Goal: Transaction & Acquisition: Obtain resource

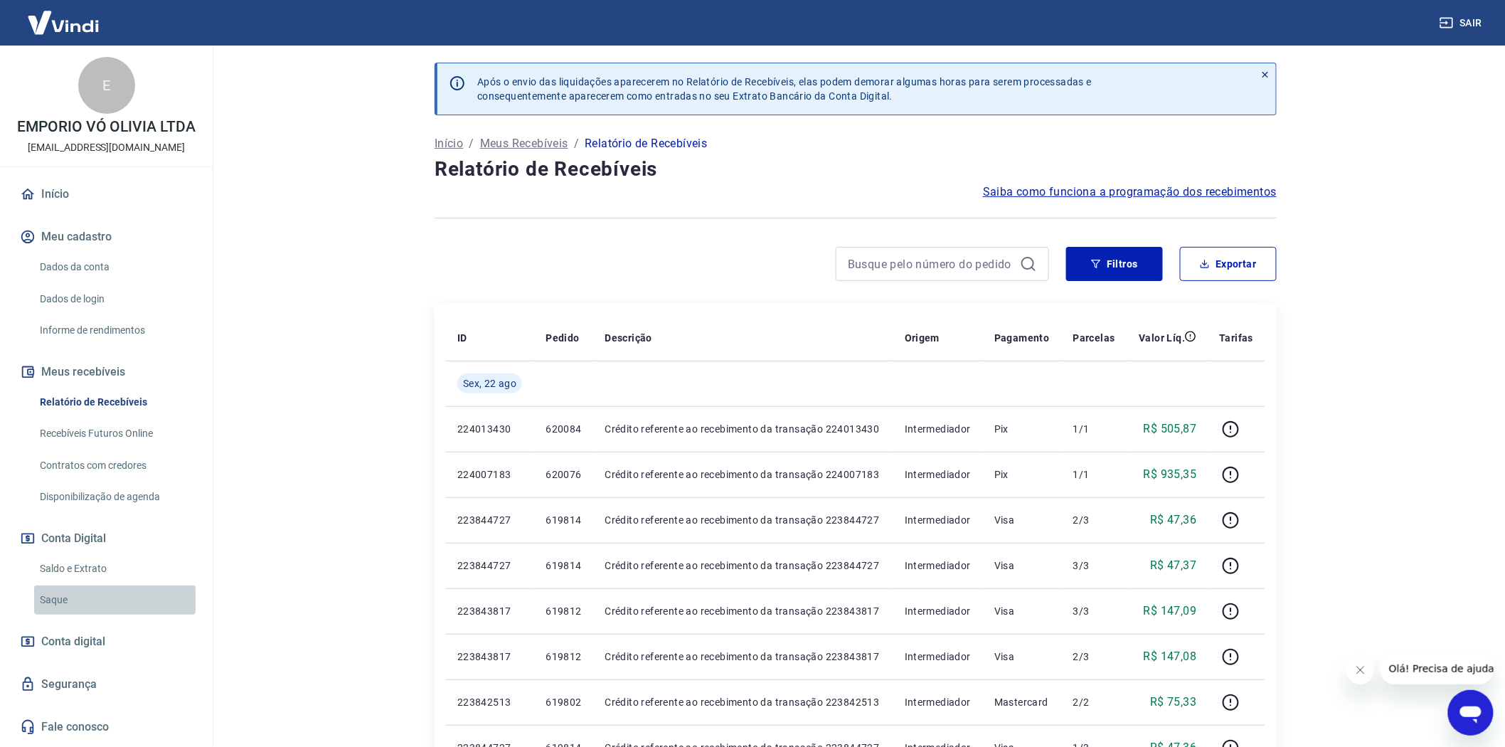
click at [75, 592] on link "Saque" at bounding box center [114, 599] width 161 height 29
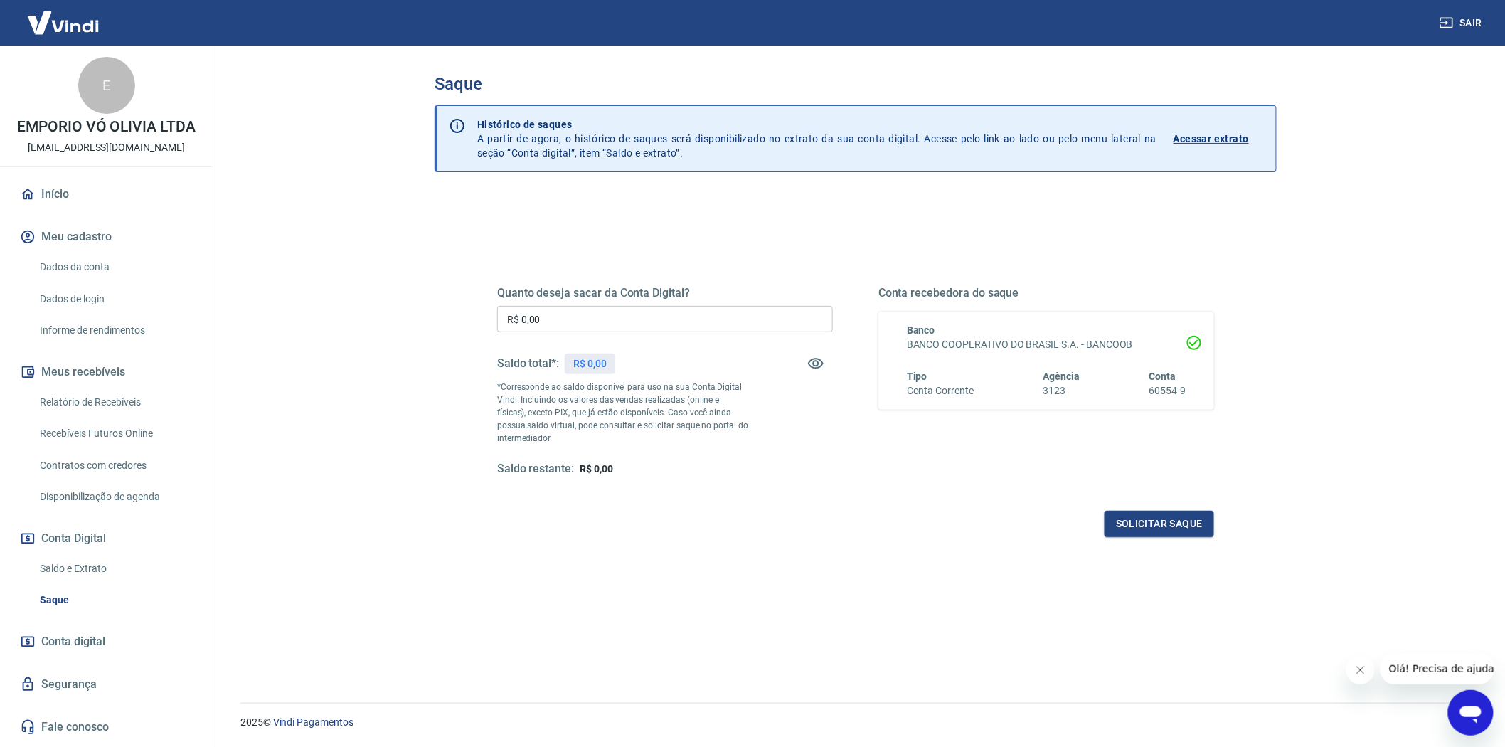
click at [107, 400] on link "Relatório de Recebíveis" at bounding box center [114, 402] width 161 height 29
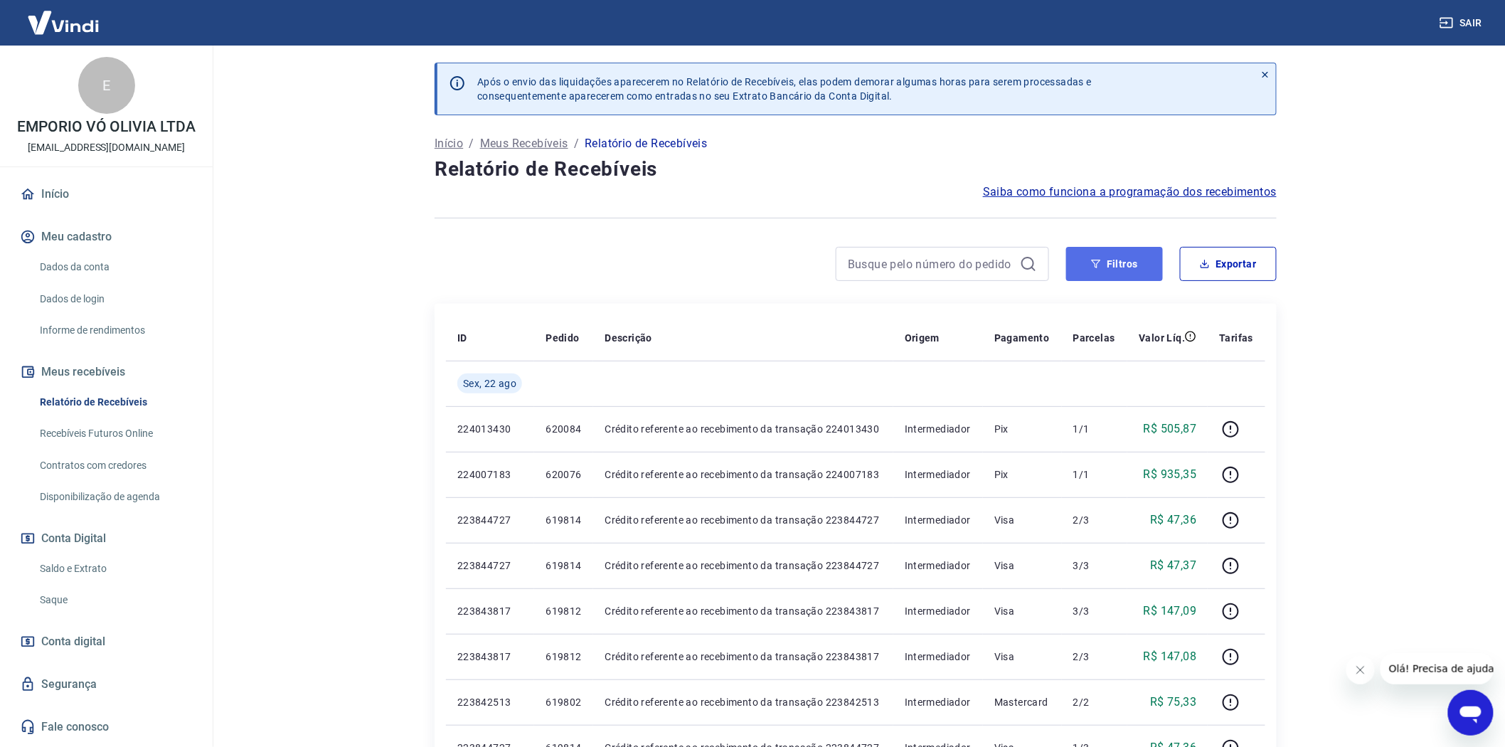
click at [1134, 261] on button "Filtros" at bounding box center [1114, 264] width 97 height 34
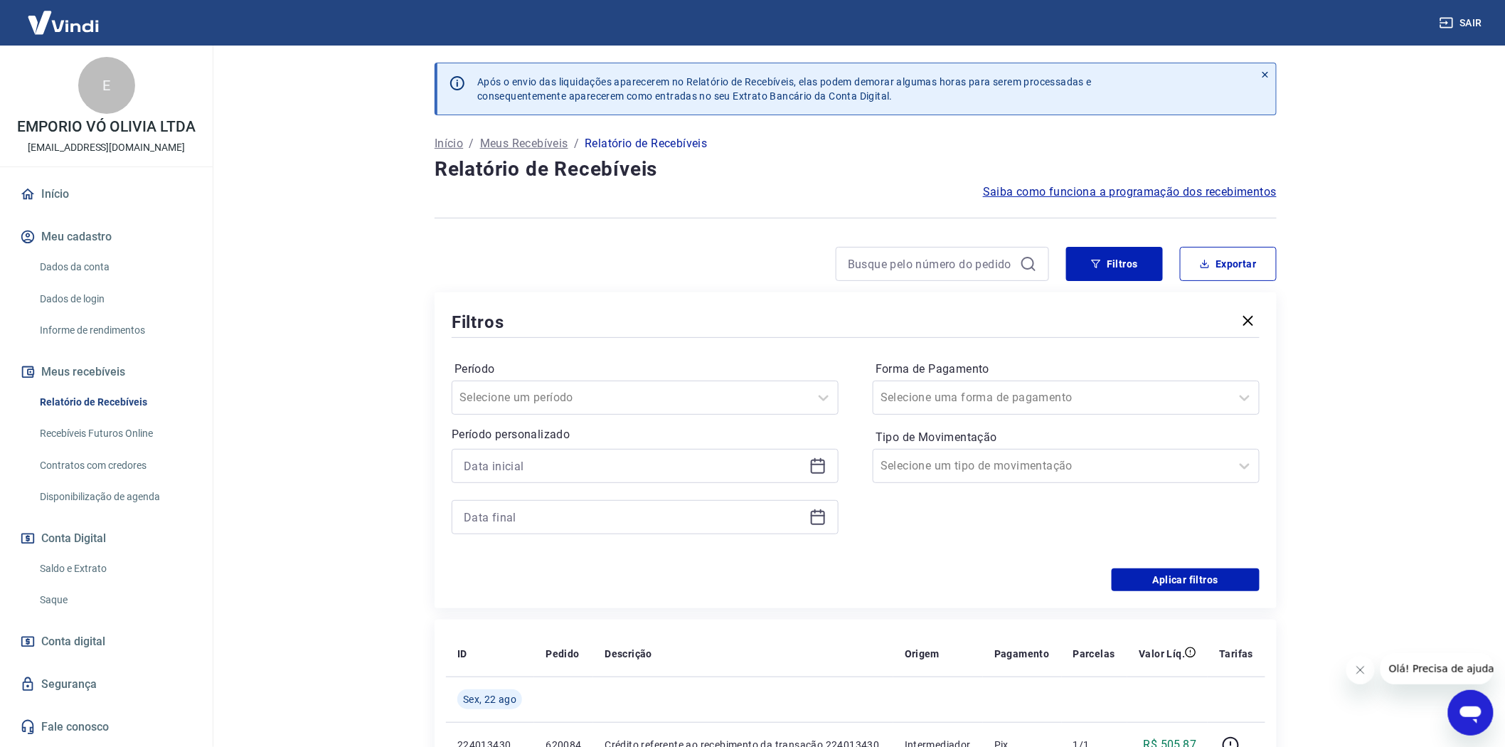
click at [814, 471] on icon at bounding box center [817, 465] width 17 height 17
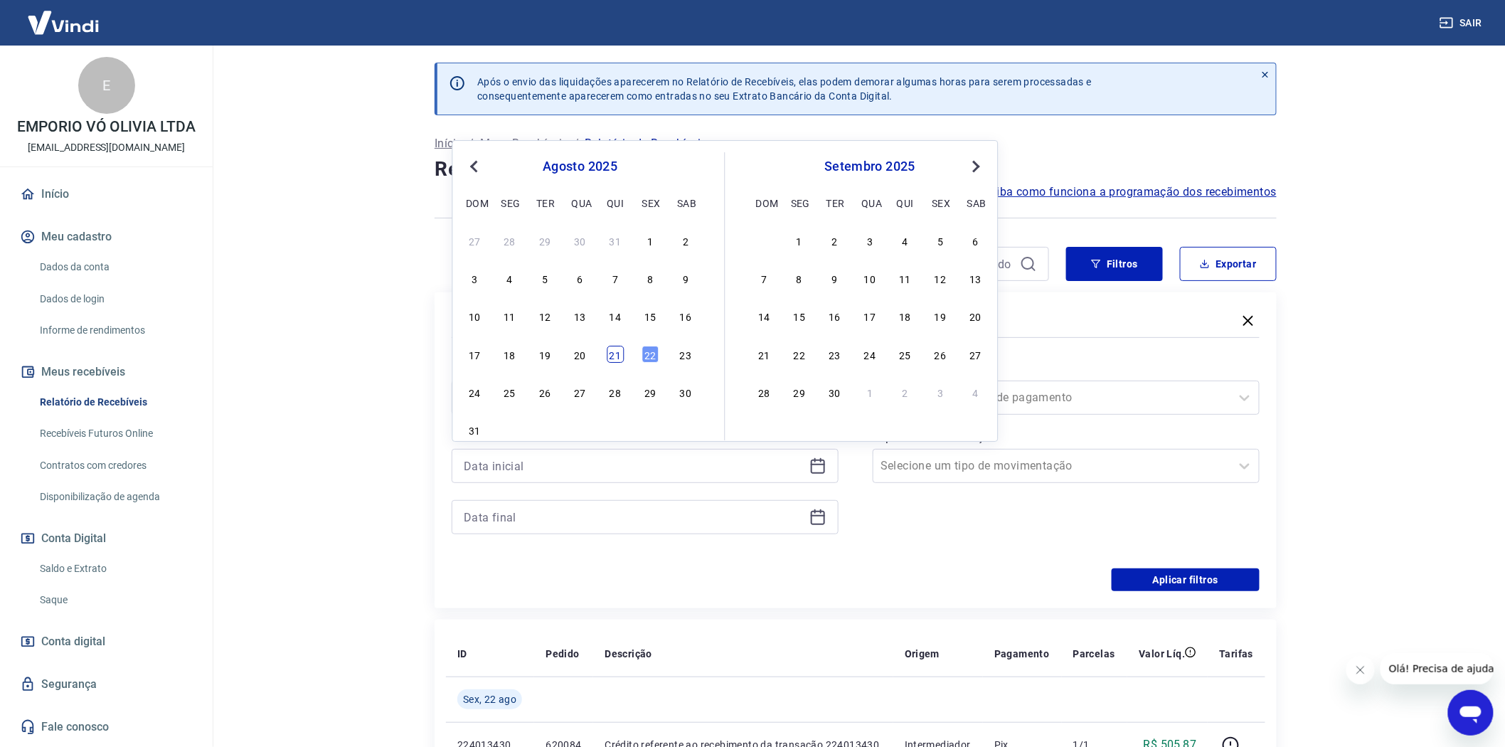
click at [615, 351] on div "21" at bounding box center [615, 354] width 17 height 17
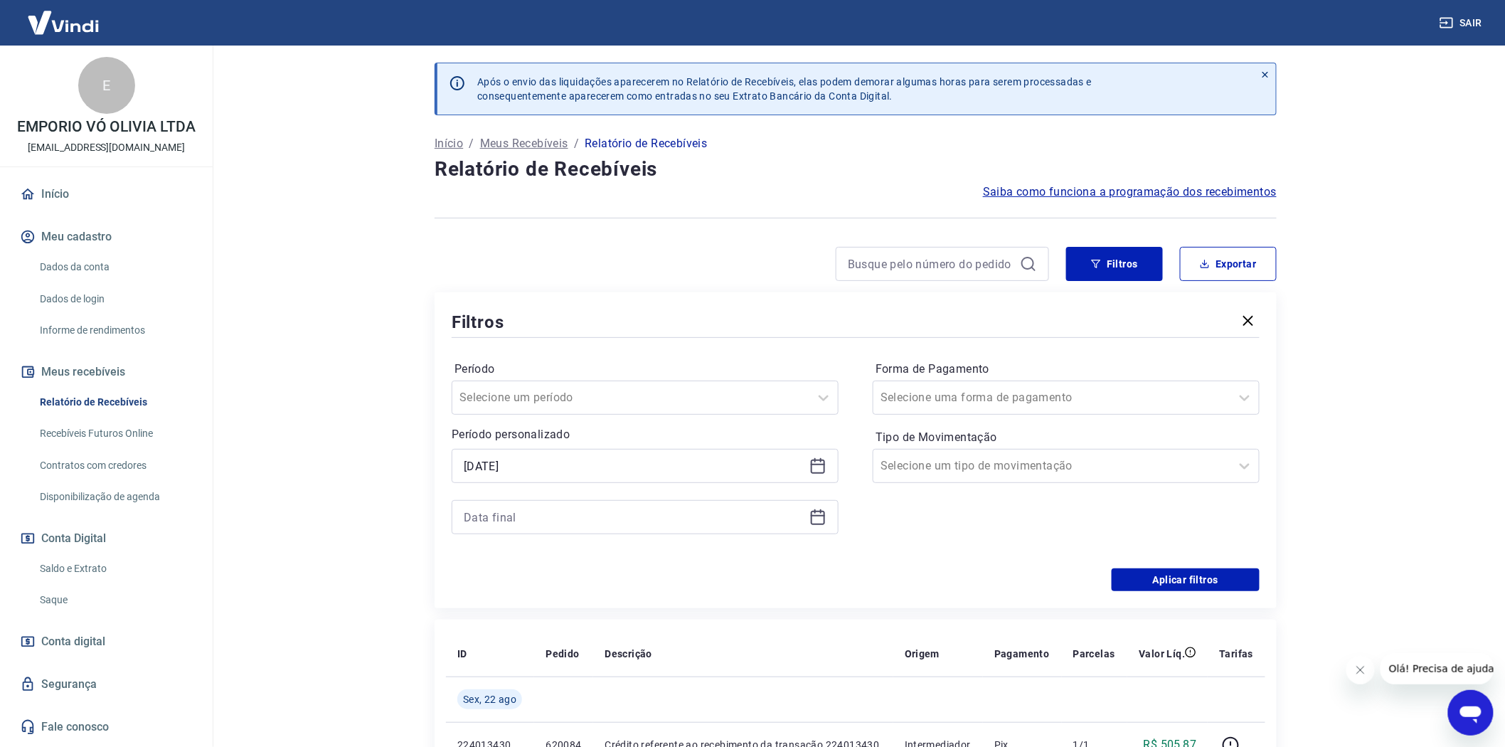
type input "[DATE]"
click at [820, 521] on icon at bounding box center [817, 517] width 17 height 17
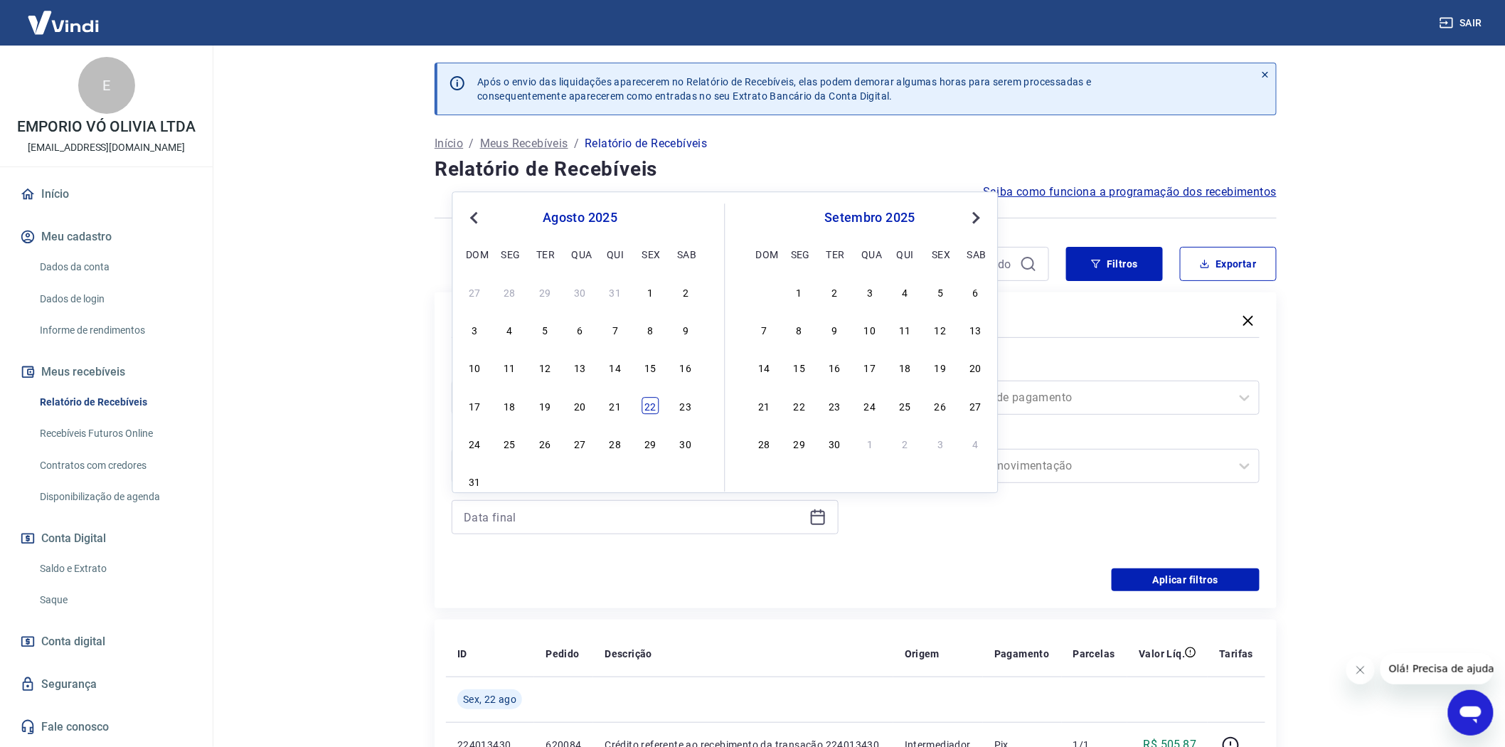
click at [644, 405] on div "22" at bounding box center [650, 405] width 17 height 17
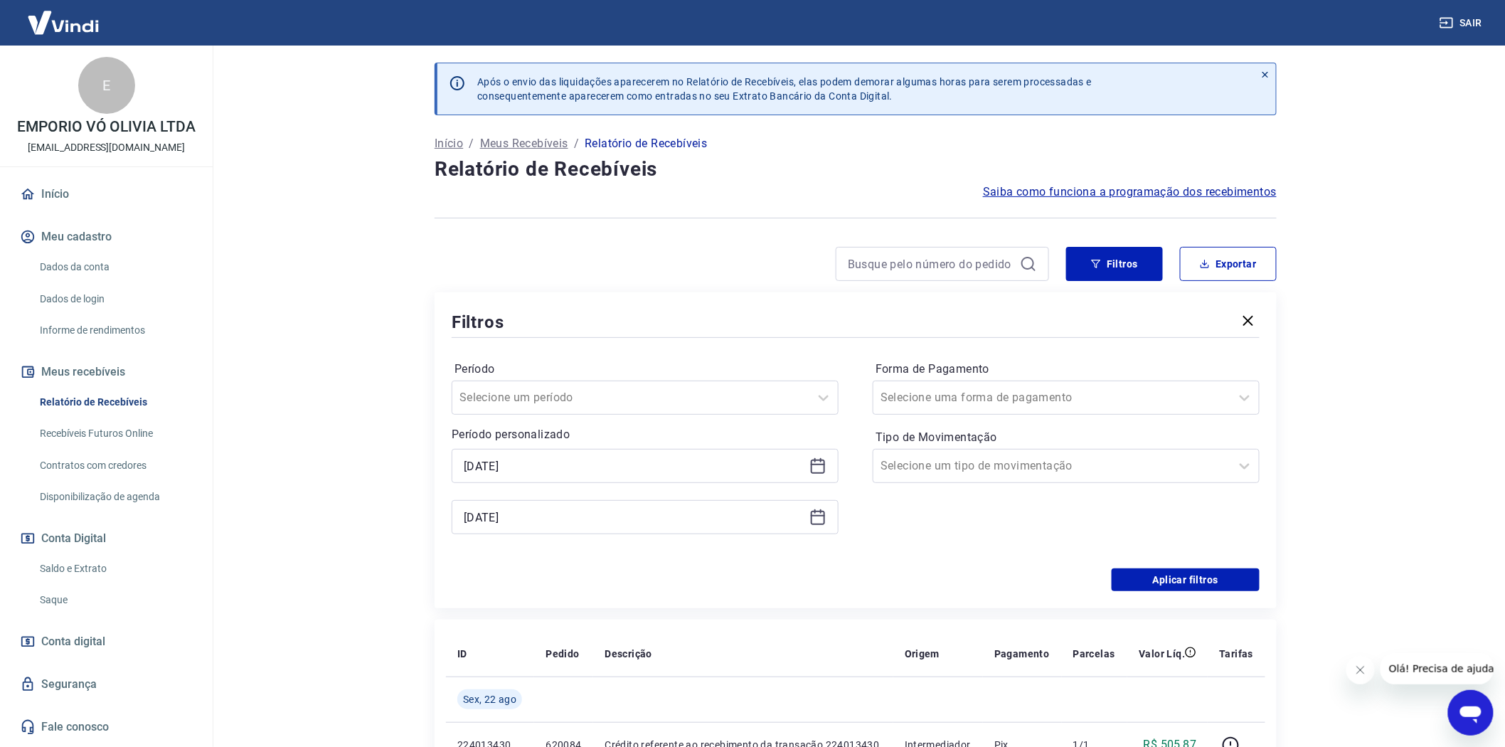
type input "[DATE]"
click at [1161, 579] on button "Aplicar filtros" at bounding box center [1186, 579] width 148 height 23
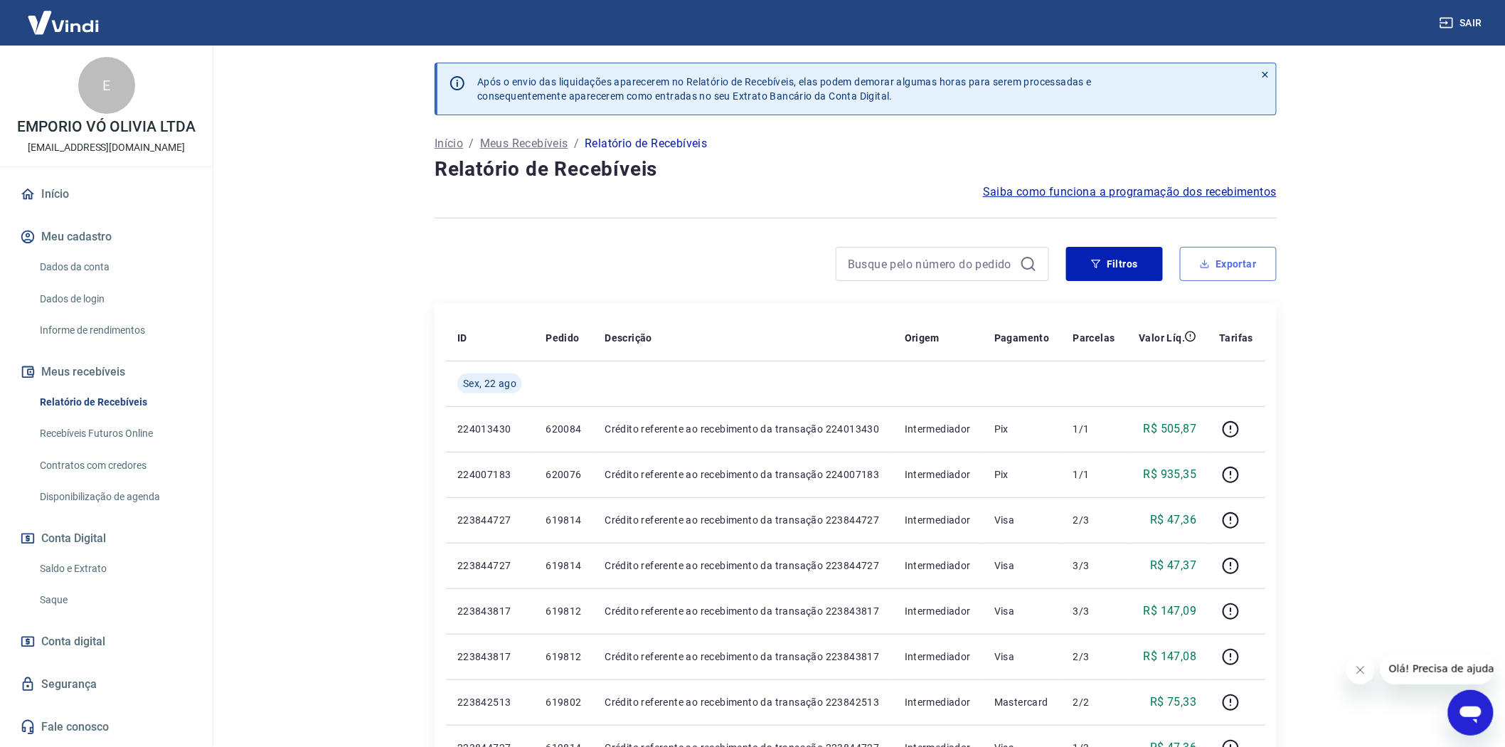
click at [1212, 272] on button "Exportar" at bounding box center [1228, 264] width 97 height 34
type input "[DATE]"
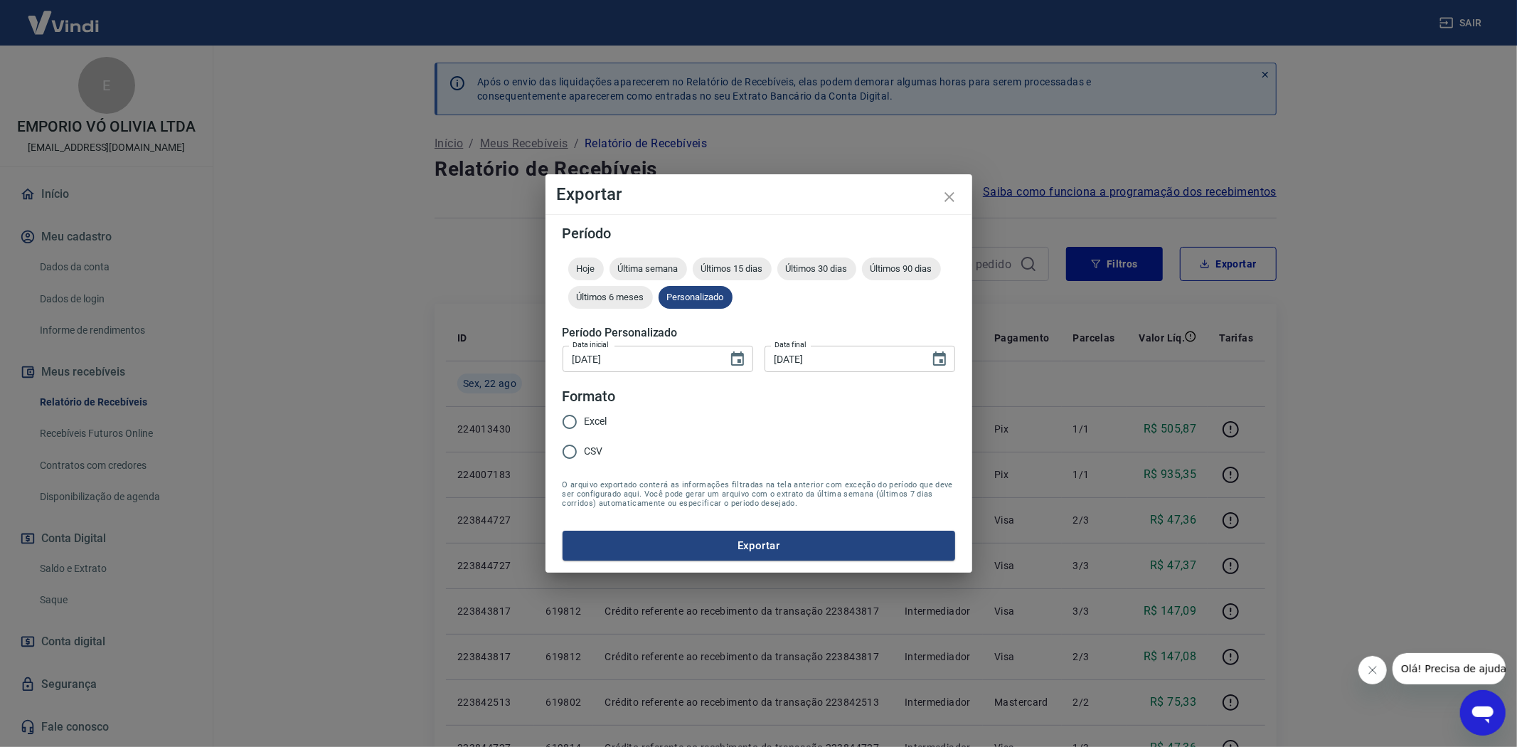
click at [569, 421] on input "Excel" at bounding box center [570, 422] width 30 height 30
radio input "true"
click at [741, 552] on button "Exportar" at bounding box center [759, 546] width 393 height 30
